Goal: Ask a question

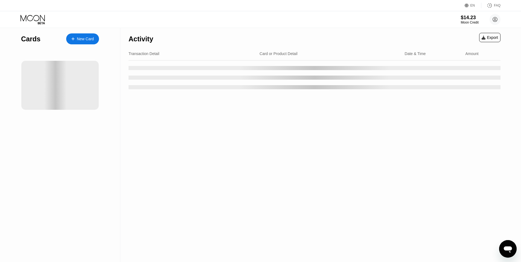
click at [385, 193] on div "Activity Export Transaction Detail Card or Product Detail Date & Time Amount" at bounding box center [314, 145] width 388 height 234
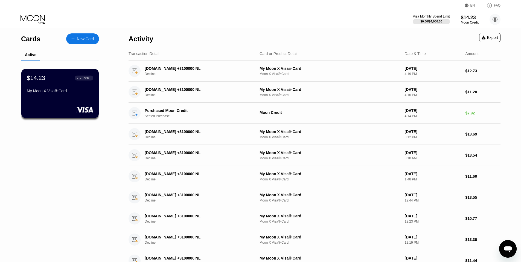
click at [507, 246] on icon "Открыть окно обмена сообщениями" at bounding box center [508, 249] width 10 height 10
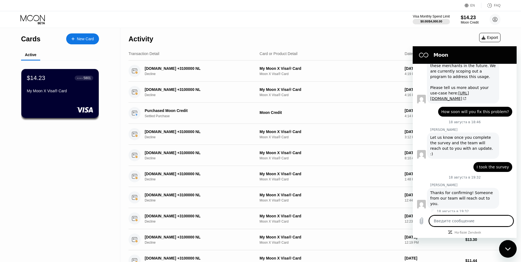
scroll to position [400, 0]
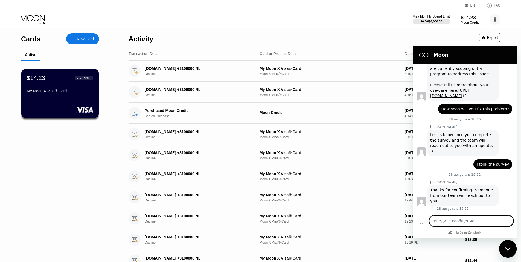
click at [461, 223] on textarea at bounding box center [471, 220] width 84 height 11
type textarea "x"
type textarea "H"
type textarea "x"
type textarea "He"
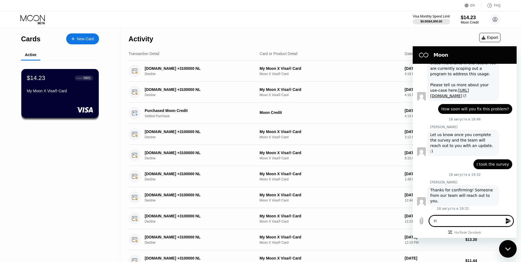
type textarea "x"
type textarea "He;"
type textarea "x"
type textarea "He"
type textarea "x"
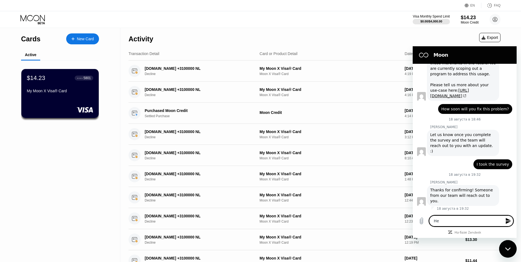
type textarea "Hel"
type textarea "x"
type textarea "Hell"
type textarea "x"
type textarea "Hello"
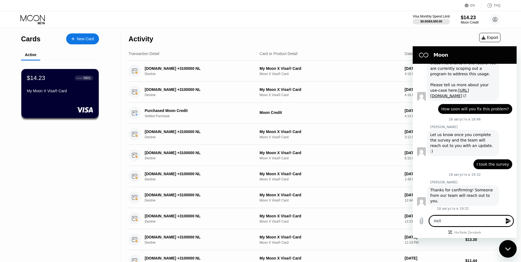
type textarea "x"
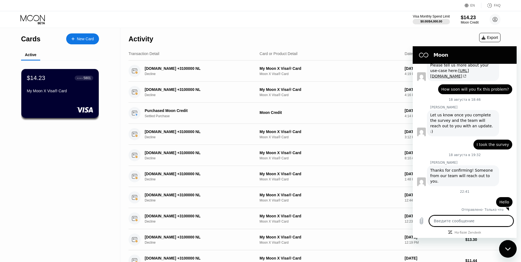
scroll to position [421, 0]
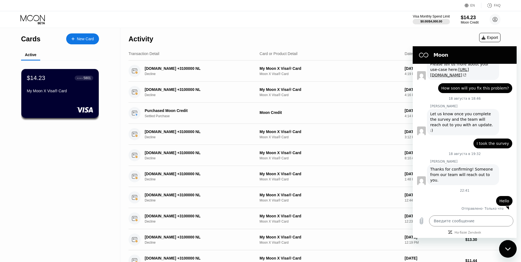
type textarea "x"
click at [458, 217] on textarea at bounding box center [471, 220] width 84 height 11
paste textarea "Please tell me when my problem will be solved?"
type textarea "Please tell me when my problem will be solved?"
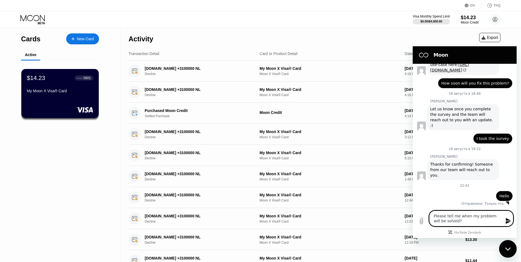
type textarea "x"
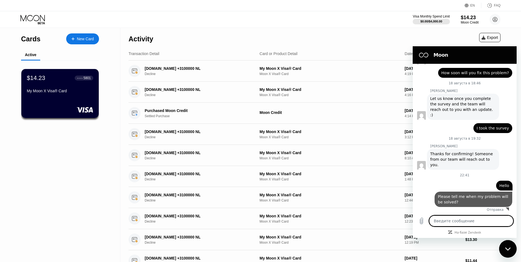
type textarea "x"
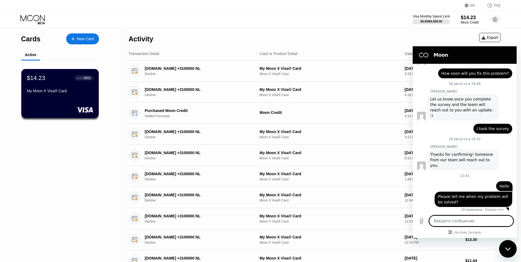
scroll to position [437, 0]
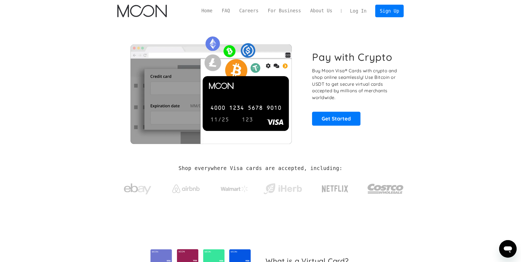
click at [356, 15] on link "Log In" at bounding box center [358, 11] width 26 height 12
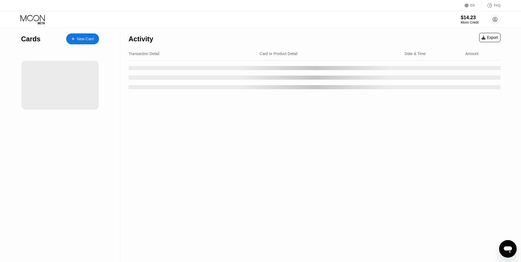
click at [406, 200] on div "Activity Export Transaction Detail Card or Product Detail Date & Time Amount" at bounding box center [314, 145] width 388 height 234
click at [498, 245] on div "Activity Export Transaction Detail Card or Product Detail Date & Time Amount" at bounding box center [314, 145] width 388 height 234
click at [506, 246] on icon "Открыть окно обмена сообщениями" at bounding box center [507, 249] width 8 height 7
